Goal: Find specific page/section: Find specific page/section

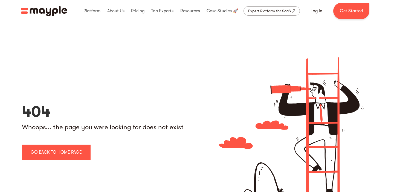
click at [66, 11] on img "home" at bounding box center [44, 11] width 47 height 10
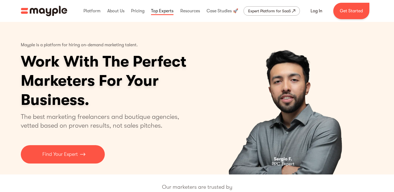
click at [170, 11] on link at bounding box center [162, 11] width 25 height 18
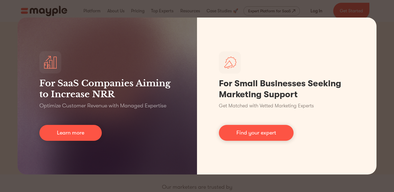
click at [386, 40] on div "For SaaS Companies Aiming to Increase NRR Optimize Customer Revenue with Manage…" at bounding box center [197, 96] width 394 height 192
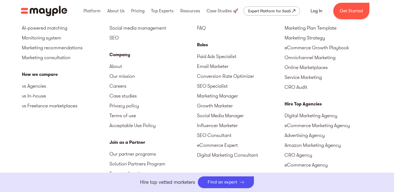
scroll to position [306, 0]
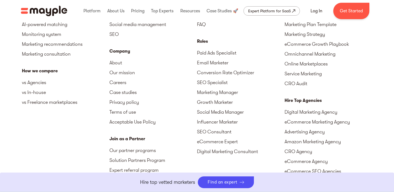
click at [204, 41] on div "Roles" at bounding box center [241, 41] width 88 height 7
click at [204, 53] on link "Paid Ads Specialist" at bounding box center [241, 53] width 88 height 10
